Goal: Information Seeking & Learning: Learn about a topic

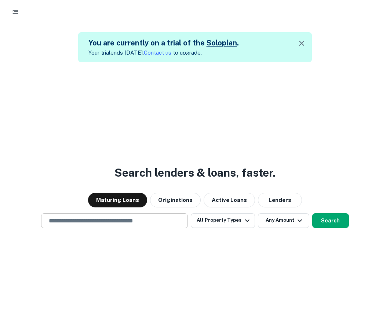
click at [167, 220] on input "text" at bounding box center [114, 221] width 140 height 8
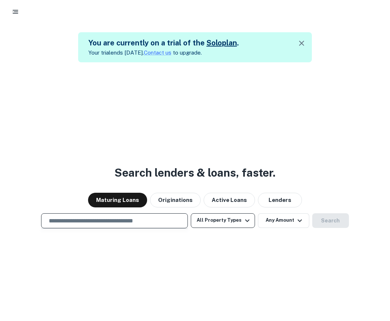
click at [227, 222] on button "All Property Types" at bounding box center [223, 220] width 64 height 15
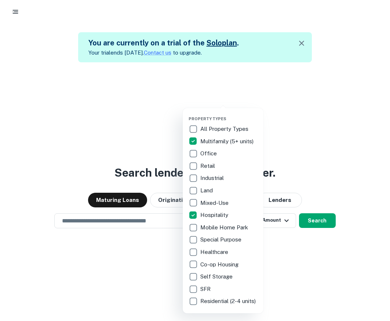
click at [291, 264] on div at bounding box center [195, 160] width 390 height 321
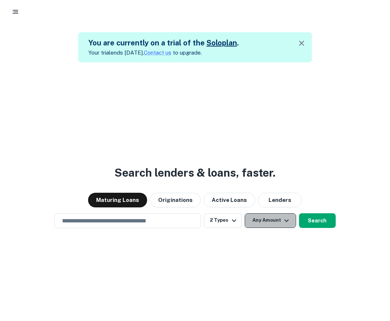
click at [267, 219] on button "Any Amount" at bounding box center [269, 220] width 51 height 15
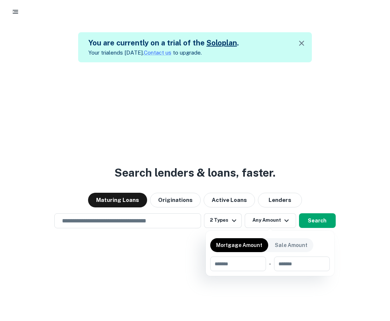
click at [270, 222] on div at bounding box center [195, 160] width 390 height 321
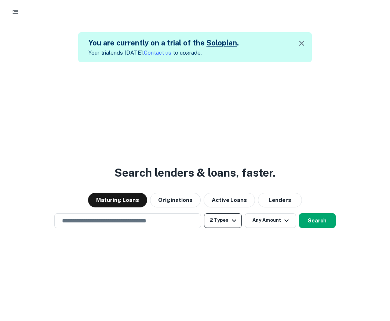
click at [235, 221] on icon "button" at bounding box center [233, 220] width 9 height 9
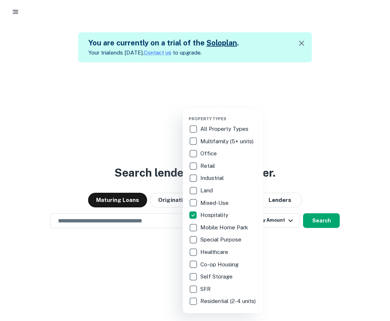
click at [134, 220] on div at bounding box center [195, 160] width 390 height 321
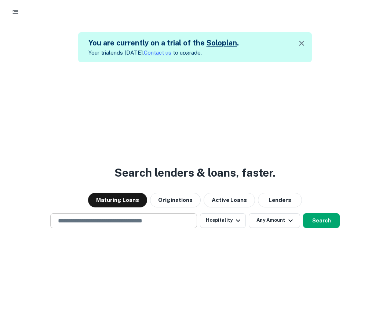
click at [136, 224] on input "text" at bounding box center [123, 221] width 140 height 8
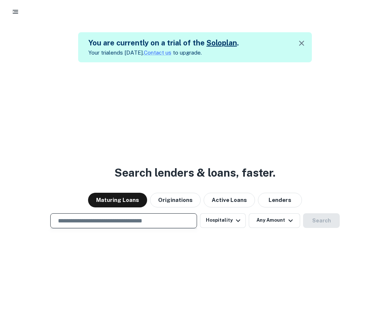
click at [128, 224] on input "text" at bounding box center [123, 221] width 140 height 8
click at [165, 237] on div at bounding box center [123, 246] width 147 height 37
click at [149, 219] on input "text" at bounding box center [123, 221] width 140 height 8
click at [143, 222] on input "text" at bounding box center [123, 221] width 140 height 8
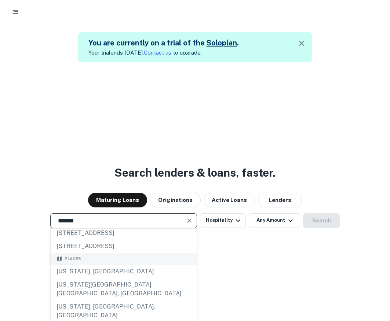
scroll to position [28, 0]
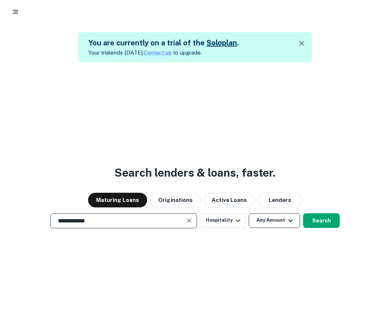
type input "**********"
click at [289, 222] on icon "button" at bounding box center [290, 220] width 9 height 9
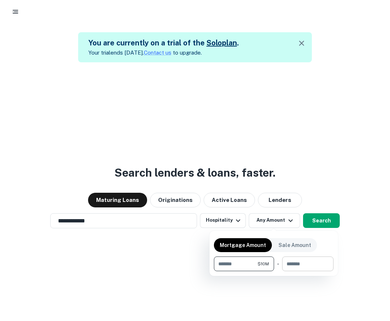
type input "********"
click at [299, 264] on input "number" at bounding box center [305, 264] width 46 height 15
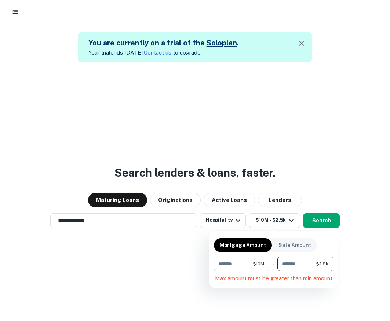
type input "*"
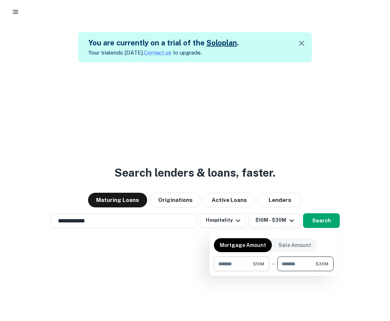
click at [257, 263] on span "$10M" at bounding box center [257, 264] width 11 height 7
drag, startPoint x: 246, startPoint y: 265, endPoint x: 192, endPoint y: 262, distance: 54.0
click at [192, 262] on div "Mortgage Amount Sale Amount ******** $10M ​ - ******** $30M ​" at bounding box center [195, 160] width 390 height 321
click at [300, 262] on input "********" at bounding box center [296, 264] width 38 height 15
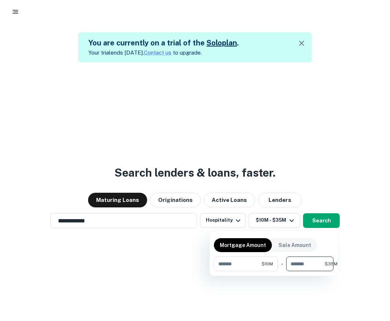
scroll to position [0, 0]
type input "********"
click at [320, 222] on div at bounding box center [195, 160] width 390 height 321
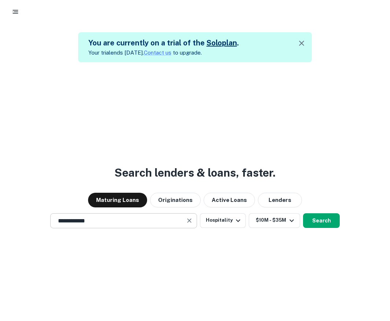
click at [142, 218] on input "**********" at bounding box center [117, 221] width 129 height 8
type input "**********"
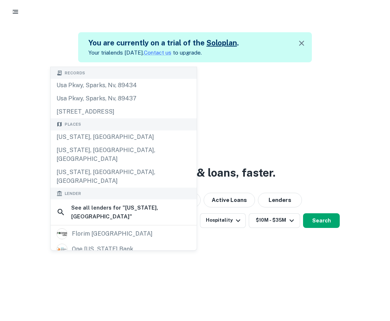
click at [267, 244] on div "**********" at bounding box center [195, 222] width 390 height 321
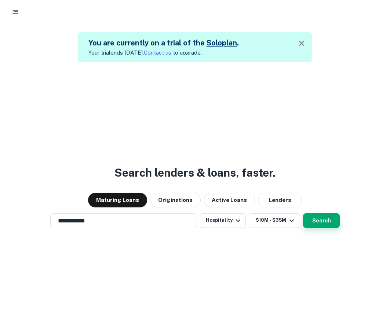
click at [326, 218] on button "Search" at bounding box center [321, 220] width 37 height 15
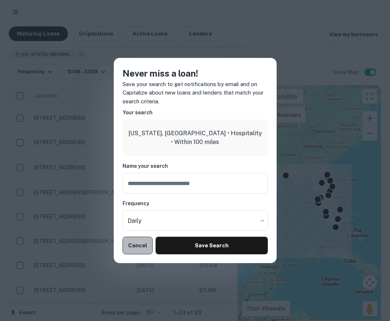
click at [143, 244] on button "Cancel" at bounding box center [137, 246] width 30 height 18
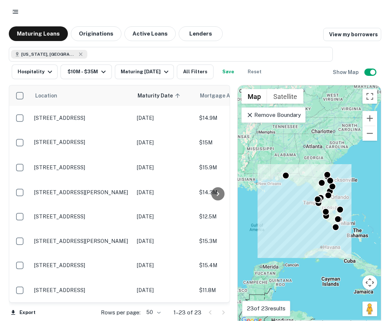
click at [357, 58] on div "Florida, USA ​ Hospitality $10M - $35M Maturing In 1 Year All Filters Save Rese…" at bounding box center [195, 60] width 372 height 38
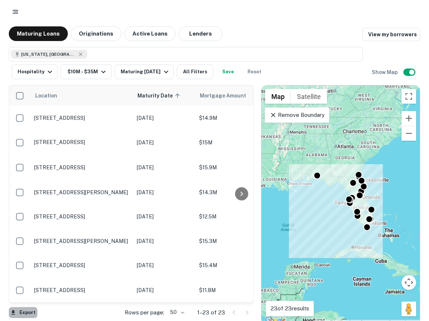
click at [22, 313] on button "Export" at bounding box center [23, 312] width 29 height 11
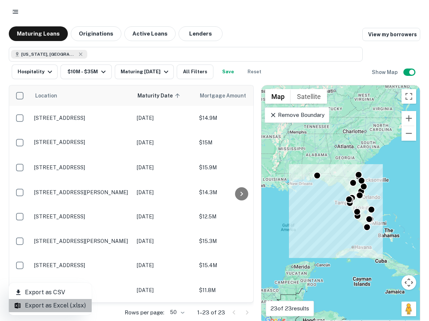
click at [51, 305] on li "Export as Excel (.xlsx)" at bounding box center [50, 305] width 83 height 13
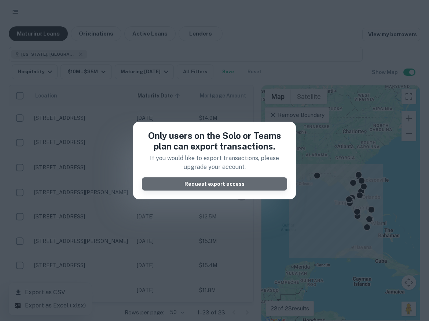
click at [232, 186] on button "Request export access" at bounding box center [214, 183] width 145 height 13
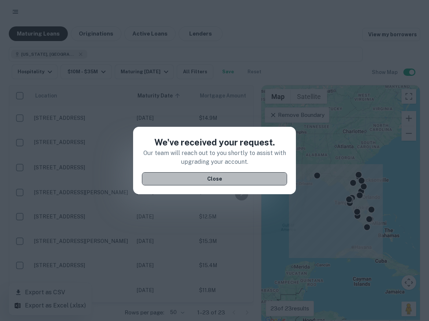
click at [270, 180] on button "Close" at bounding box center [214, 178] width 145 height 13
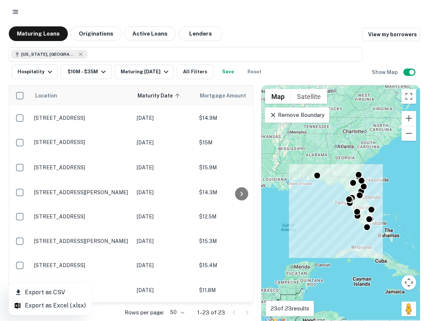
click at [96, 306] on div at bounding box center [214, 160] width 429 height 321
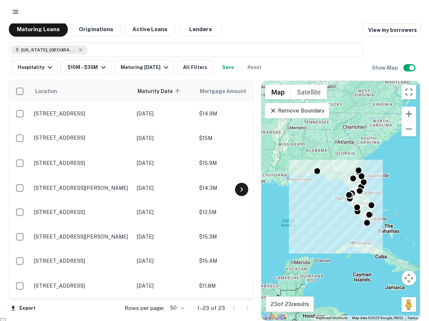
click at [239, 192] on icon at bounding box center [241, 189] width 9 height 9
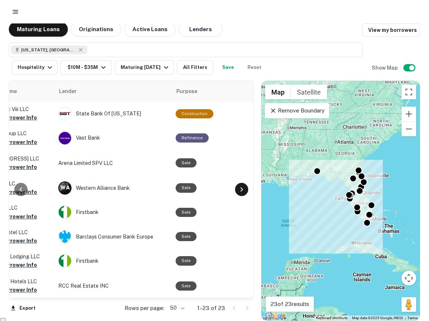
scroll to position [0, 308]
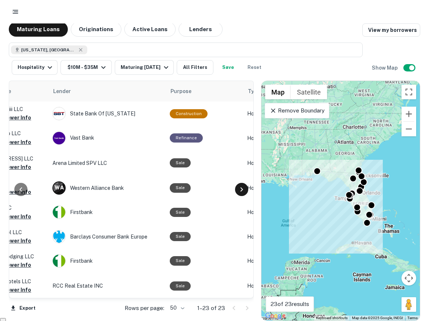
click at [239, 192] on icon at bounding box center [241, 189] width 9 height 9
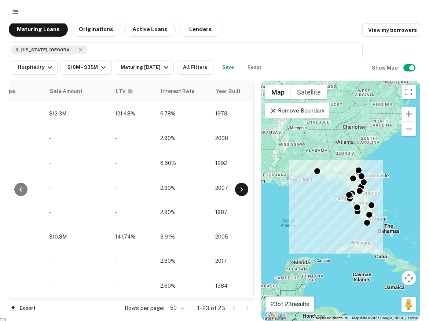
click at [239, 192] on icon at bounding box center [241, 189] width 9 height 9
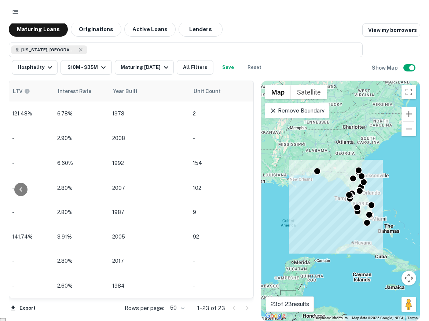
scroll to position [0, 750]
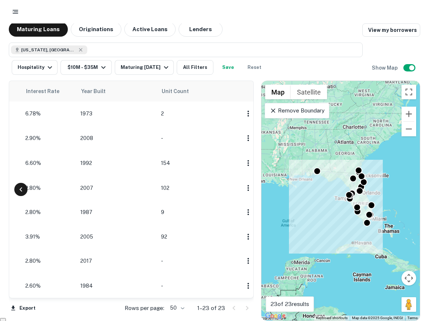
click at [22, 186] on icon at bounding box center [20, 189] width 9 height 9
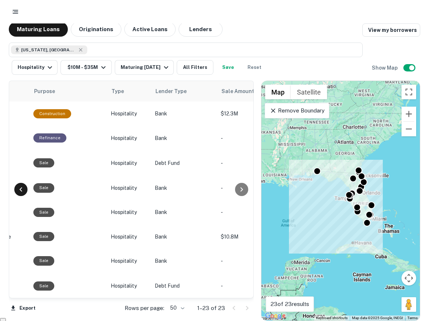
click at [22, 186] on icon at bounding box center [20, 189] width 9 height 9
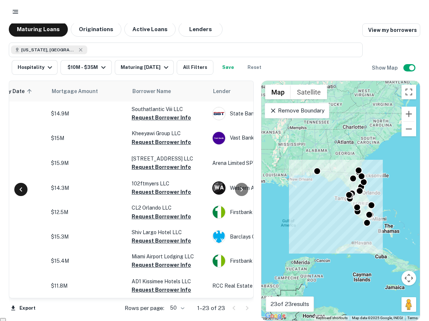
click at [22, 186] on icon at bounding box center [20, 189] width 9 height 9
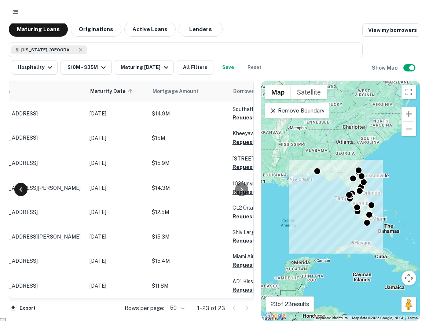
scroll to position [0, 0]
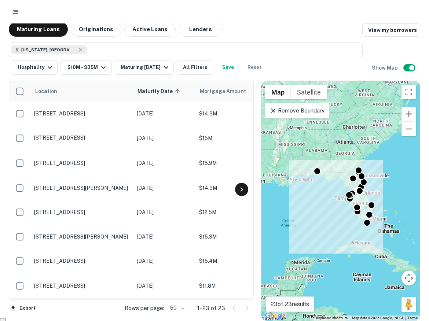
click at [239, 191] on icon at bounding box center [241, 189] width 9 height 9
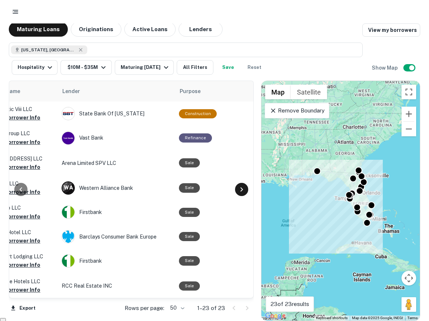
scroll to position [0, 308]
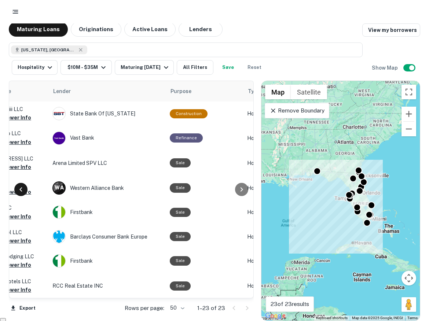
click at [21, 190] on icon at bounding box center [20, 189] width 9 height 9
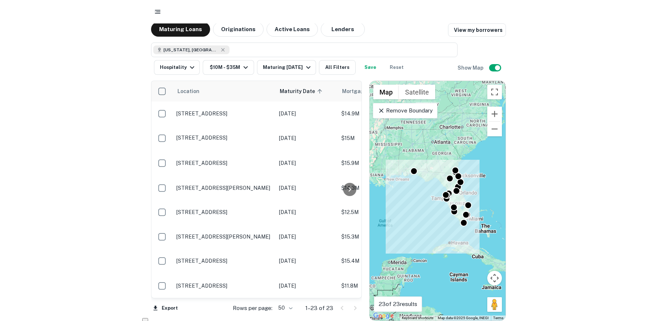
scroll to position [0, 0]
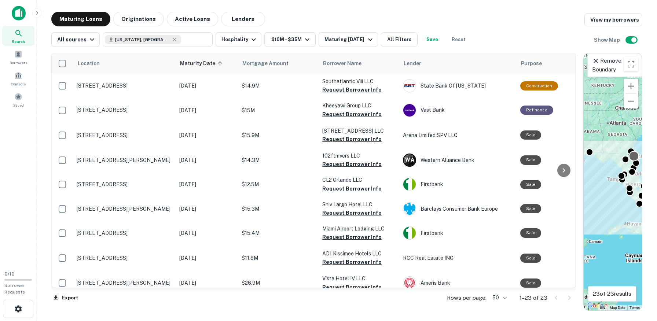
drag, startPoint x: 407, startPoint y: 156, endPoint x: 632, endPoint y: 159, distance: 225.0
click at [389, 159] on div "Location Maturity Date sorted ascending Mortgage Amount Borrower Name Lender Pu…" at bounding box center [346, 179] width 591 height 264
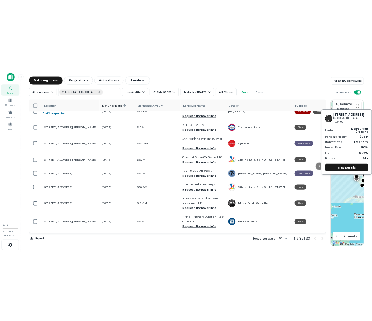
scroll to position [384, 0]
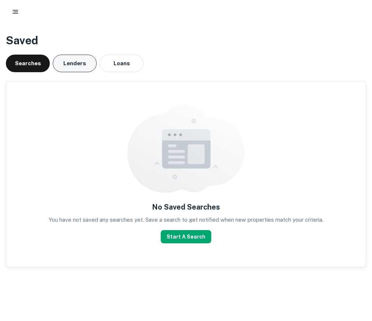
click at [76, 66] on button "Lenders" at bounding box center [75, 64] width 44 height 18
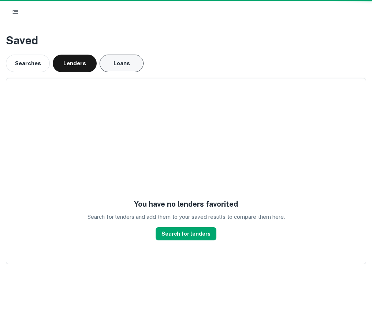
click at [135, 66] on button "Loans" at bounding box center [122, 64] width 44 height 18
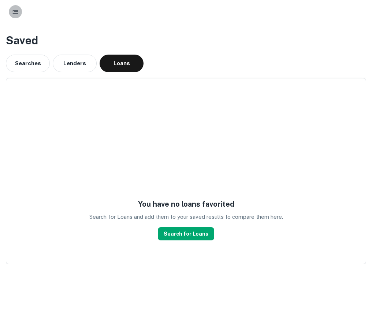
click at [14, 10] on rect "button" at bounding box center [15, 10] width 5 height 1
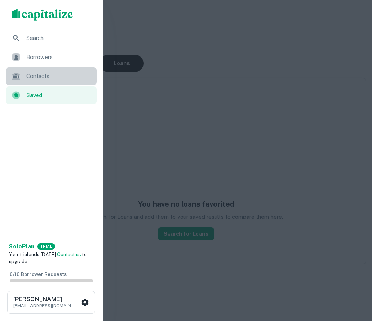
click at [48, 78] on span "Contacts" at bounding box center [59, 76] width 66 height 9
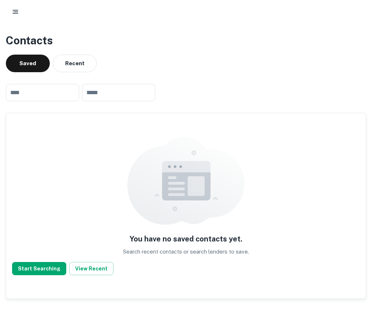
click at [16, 12] on icon "button" at bounding box center [15, 11] width 7 height 7
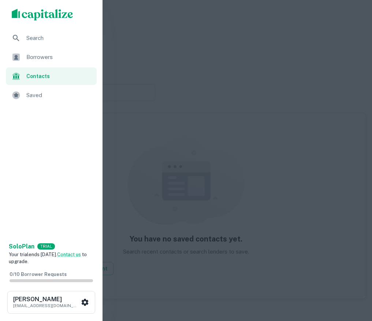
click at [45, 93] on span "Saved" at bounding box center [59, 95] width 66 height 9
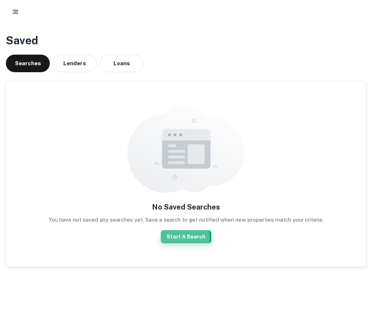
click at [181, 238] on button "Start A Search" at bounding box center [186, 236] width 51 height 13
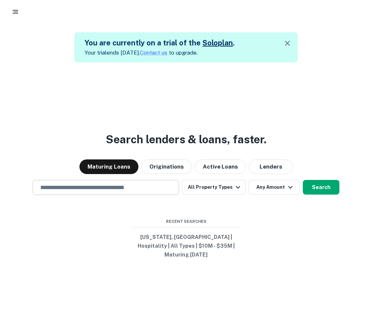
click at [150, 191] on input "text" at bounding box center [106, 187] width 140 height 8
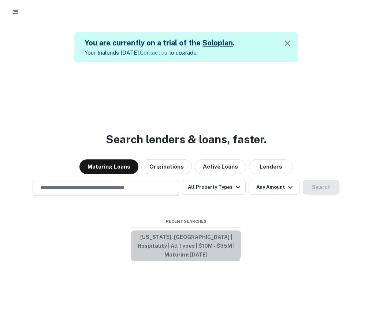
click at [173, 244] on button "[US_STATE], [GEOGRAPHIC_DATA] | Hospitality | All Types | $10M - $35M | Maturin…" at bounding box center [186, 245] width 110 height 31
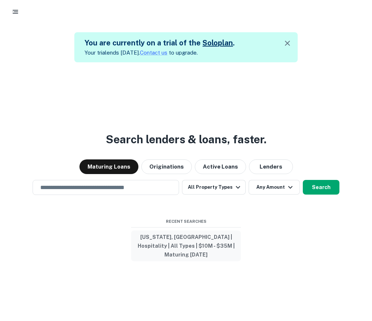
type input "**********"
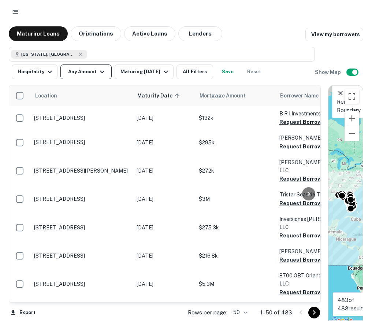
click at [95, 74] on button "Any Amount" at bounding box center [85, 71] width 51 height 15
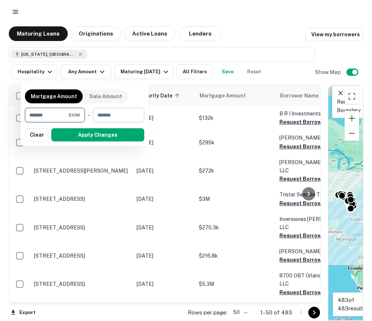
type input "********"
click at [115, 119] on input "number" at bounding box center [116, 115] width 46 height 15
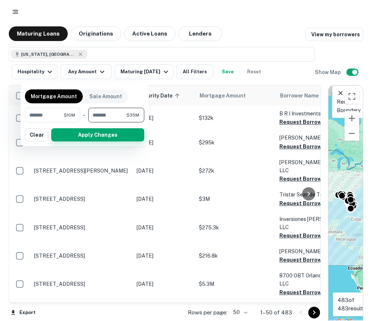
type input "********"
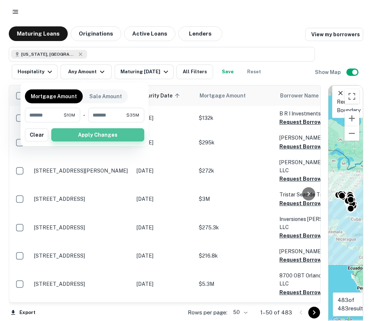
click at [117, 139] on button "Apply Changes" at bounding box center [97, 134] width 93 height 13
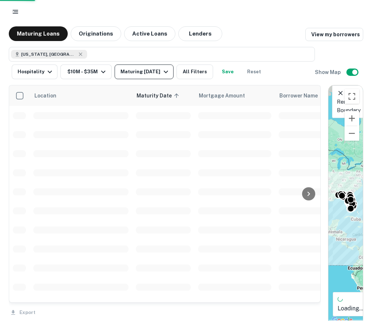
click at [151, 71] on div "Maturing [DATE]" at bounding box center [146, 71] width 50 height 9
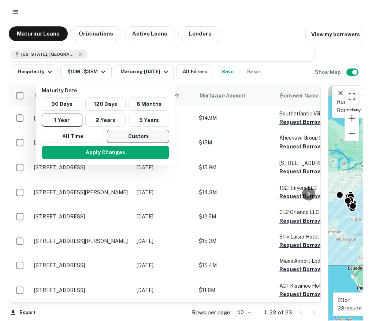
click at [129, 136] on button "Custom" at bounding box center [138, 136] width 62 height 13
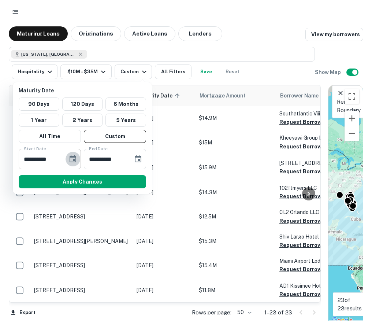
click at [71, 159] on icon "Choose date, selected date is Feb 21, 2025" at bounding box center [73, 159] width 9 height 9
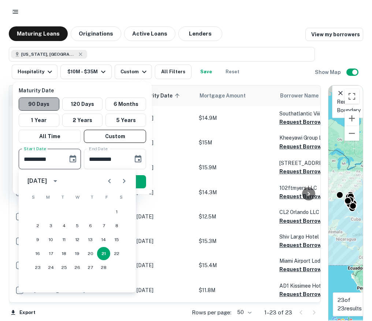
click at [49, 104] on button "90 Days" at bounding box center [39, 103] width 41 height 13
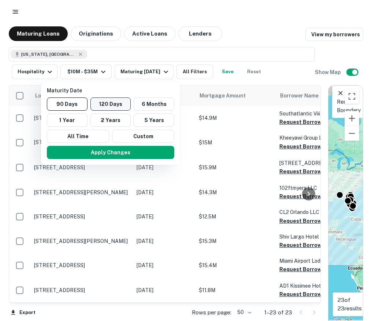
click at [110, 106] on button "120 Days" at bounding box center [111, 103] width 41 height 13
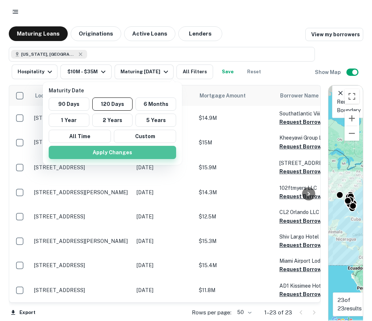
click at [110, 151] on button "Apply Changes" at bounding box center [113, 152] width 128 height 13
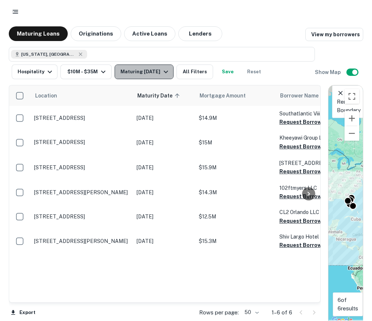
click at [148, 66] on button "Maturing [DATE]" at bounding box center [144, 71] width 59 height 15
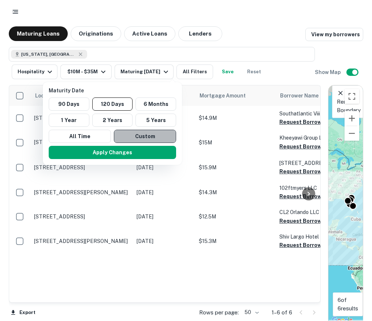
click at [145, 136] on button "Custom" at bounding box center [145, 136] width 62 height 13
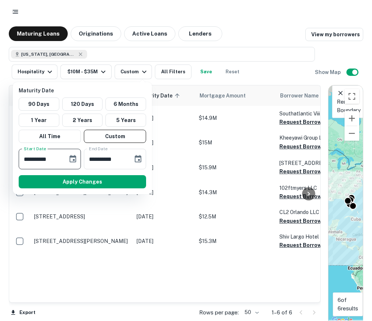
click at [55, 155] on input "**********" at bounding box center [41, 159] width 44 height 21
click at [77, 162] on icon "Choose date, selected date is Feb 21, 2025" at bounding box center [73, 159] width 9 height 9
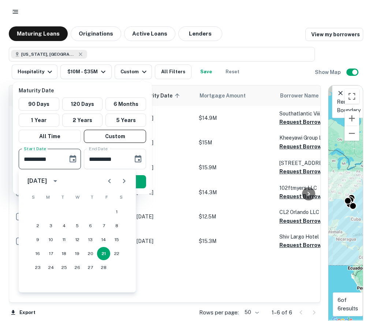
click at [111, 179] on icon "Previous month" at bounding box center [109, 181] width 9 height 9
click at [125, 180] on icon "Next month" at bounding box center [124, 181] width 9 height 9
click at [39, 210] on button "1" at bounding box center [37, 211] width 13 height 13
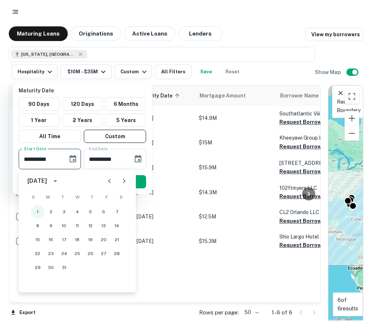
type input "**********"
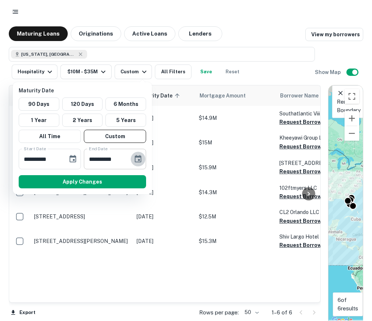
click at [140, 159] on icon "Choose date, selected date is Aug 20, 2025" at bounding box center [138, 159] width 9 height 9
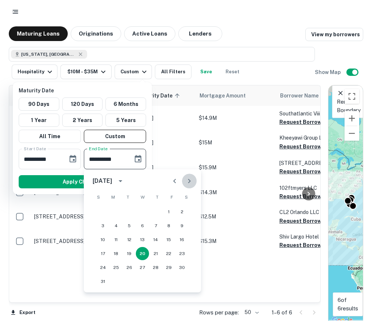
click at [191, 181] on icon "Next month" at bounding box center [189, 181] width 9 height 9
click at [189, 181] on icon "Next month" at bounding box center [189, 181] width 3 height 4
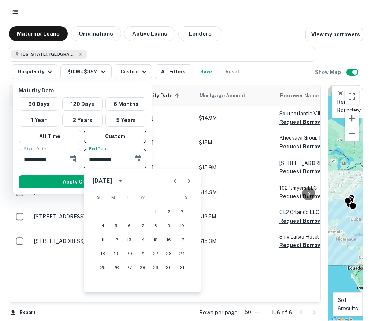
click at [189, 181] on icon "Next month" at bounding box center [189, 181] width 3 height 4
click at [128, 265] on button "31" at bounding box center [129, 267] width 13 height 13
type input "**********"
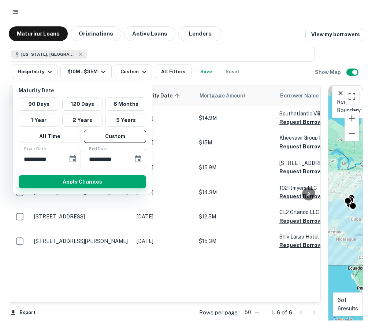
click at [123, 182] on button "Apply Changes" at bounding box center [83, 181] width 128 height 13
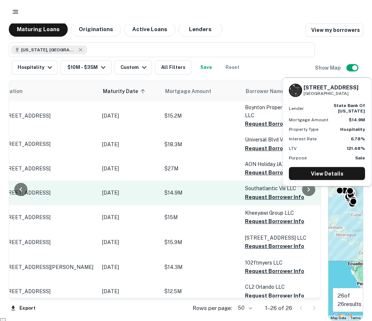
scroll to position [213, 0]
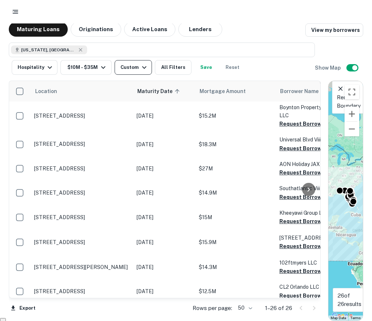
click at [143, 68] on icon "button" at bounding box center [144, 67] width 9 height 9
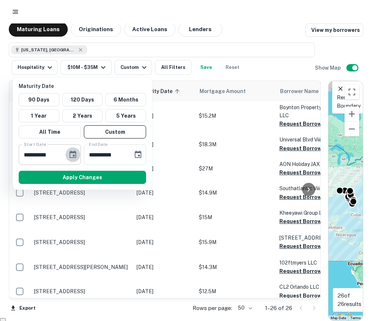
click at [73, 155] on icon "Choose date, selected date is Dec 1, 2024" at bounding box center [73, 154] width 7 height 7
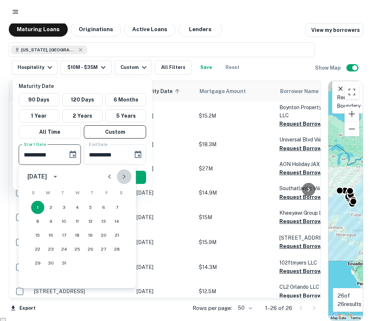
click at [125, 177] on icon "Next month" at bounding box center [124, 176] width 3 height 4
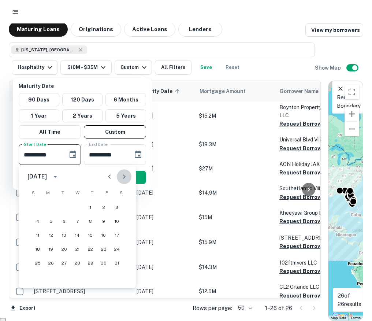
click at [125, 177] on icon "Next month" at bounding box center [124, 176] width 3 height 4
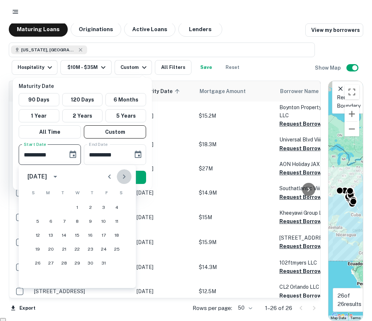
click at [125, 177] on icon "Next month" at bounding box center [124, 176] width 3 height 4
click at [114, 177] on icon "Previous month" at bounding box center [109, 176] width 9 height 9
click at [53, 209] on button "1" at bounding box center [50, 207] width 13 height 13
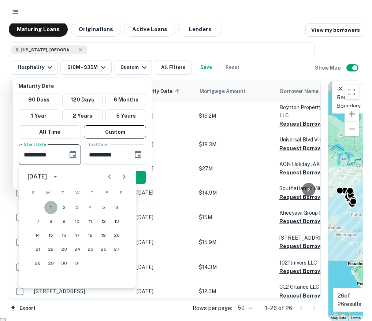
type input "**********"
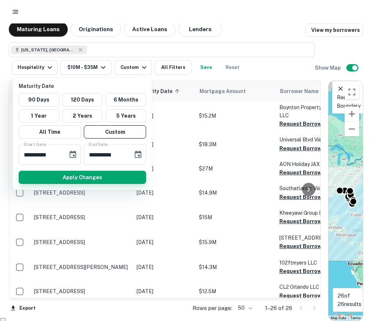
click at [115, 176] on button "Apply Changes" at bounding box center [83, 177] width 128 height 13
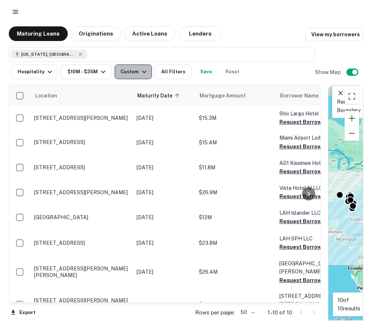
click at [141, 73] on icon "button" at bounding box center [144, 71] width 9 height 9
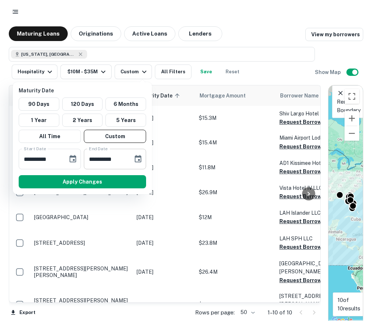
click at [137, 158] on icon "Choose date, selected date is Mar 31, 2026" at bounding box center [138, 159] width 9 height 9
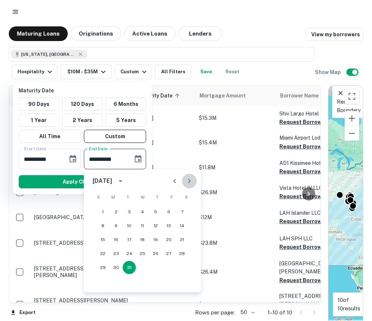
click at [193, 179] on icon "Next month" at bounding box center [189, 181] width 9 height 9
click at [154, 264] on button "30" at bounding box center [155, 267] width 13 height 13
type input "**********"
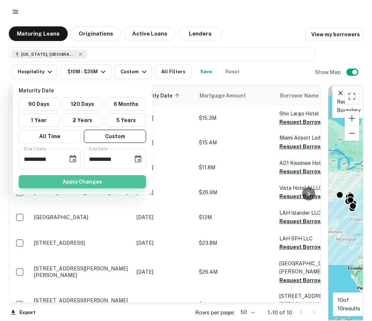
click at [83, 183] on button "Apply Changes" at bounding box center [83, 181] width 128 height 13
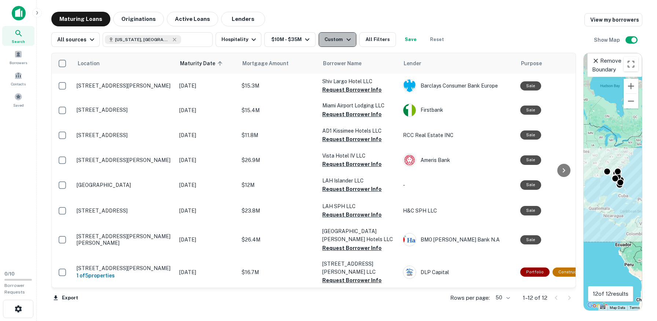
click at [344, 42] on icon "button" at bounding box center [348, 39] width 9 height 9
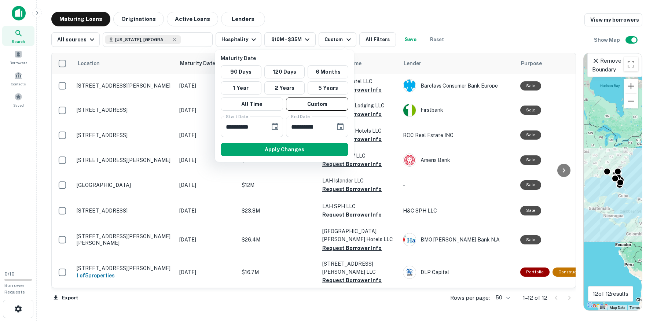
click at [340, 41] on div at bounding box center [328, 160] width 657 height 321
